Goal: Information Seeking & Learning: Learn about a topic

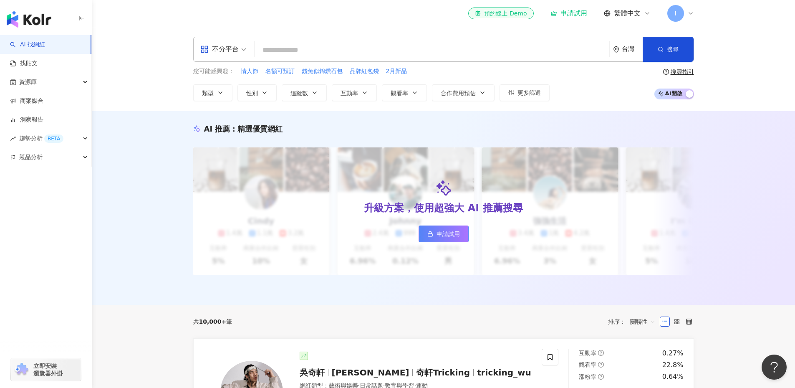
paste input "**********"
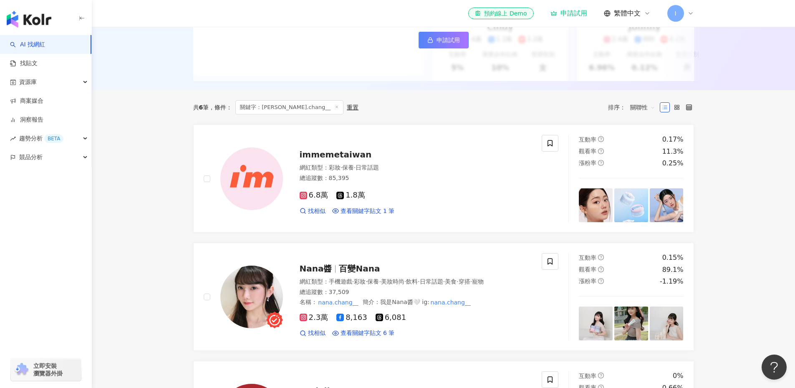
scroll to position [255, 0]
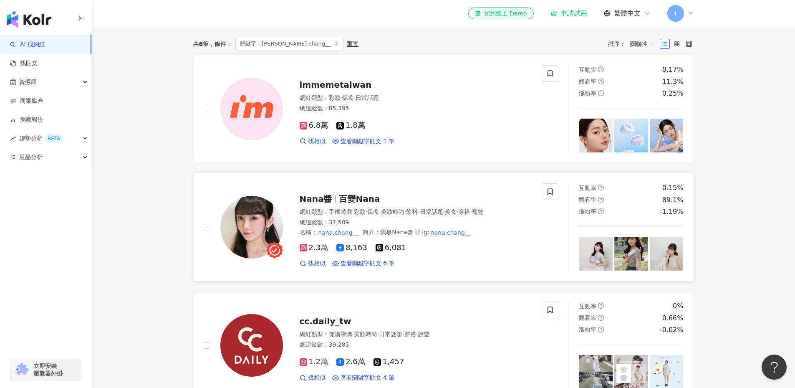
type input "**********"
click at [234, 229] on img at bounding box center [251, 227] width 63 height 63
